Goal: Find specific page/section: Find specific page/section

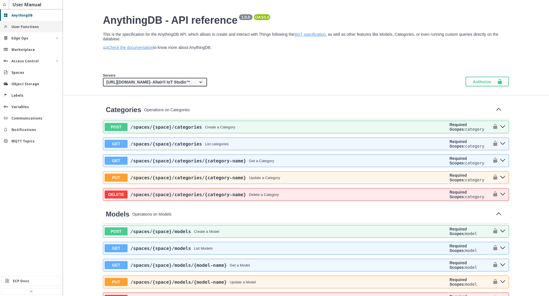
click at [0, 0] on slot "User Functions" at bounding box center [0, 0] width 0 height 0
click at [43, 47] on div "Marketplace" at bounding box center [33, 49] width 44 height 5
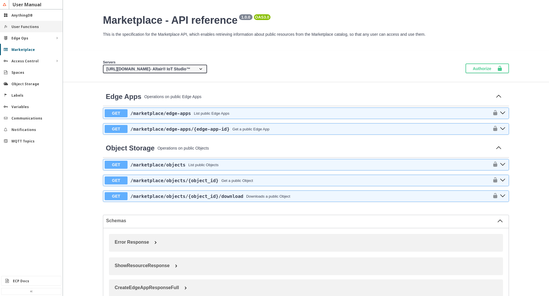
click at [0, 0] on slot "User Functions" at bounding box center [0, 0] width 0 height 0
click at [38, 14] on div "AnythingDB" at bounding box center [33, 15] width 44 height 5
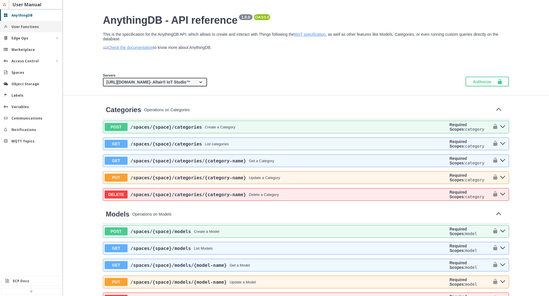
click at [0, 0] on slot "User Functions" at bounding box center [0, 0] width 0 height 0
